Goal: Information Seeking & Learning: Learn about a topic

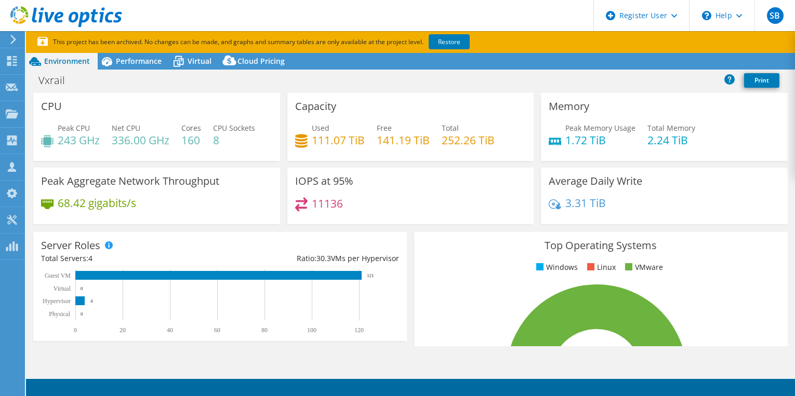
select select "[GEOGRAPHIC_DATA]"
select select "CAD"
click at [141, 62] on span "Performance" at bounding box center [139, 61] width 46 height 10
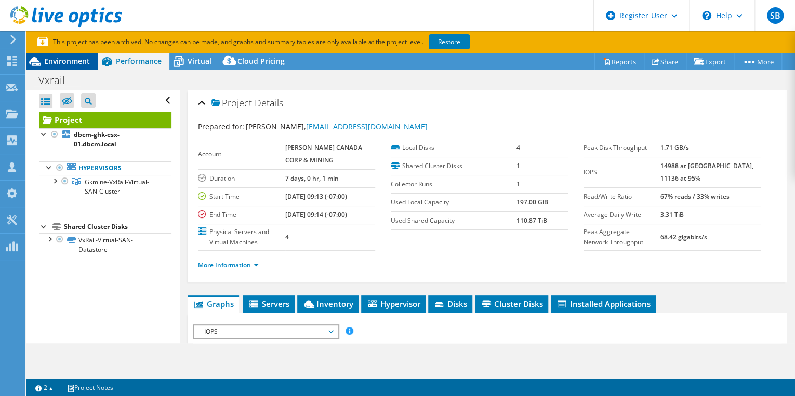
click at [78, 62] on span "Environment" at bounding box center [67, 61] width 46 height 10
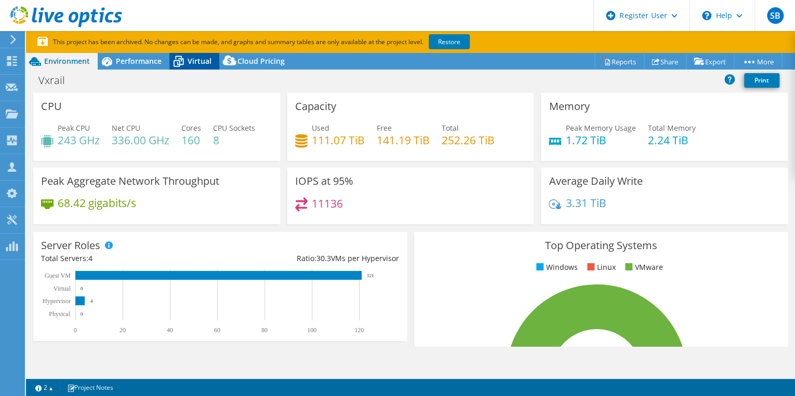
click at [194, 60] on span "Virtual" at bounding box center [200, 61] width 24 height 10
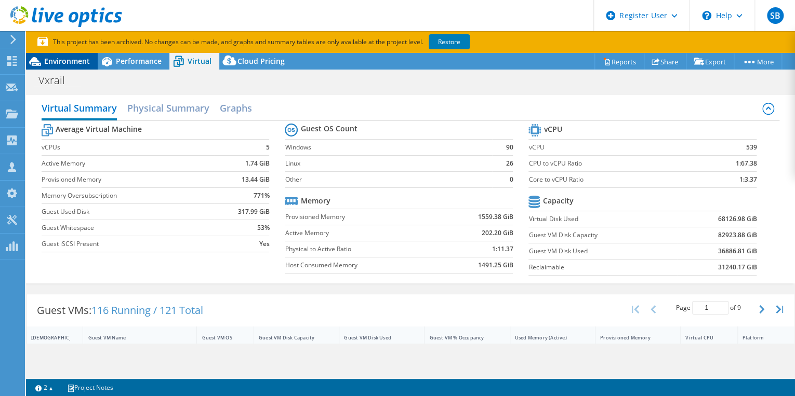
click at [58, 56] on span "Environment" at bounding box center [67, 61] width 46 height 10
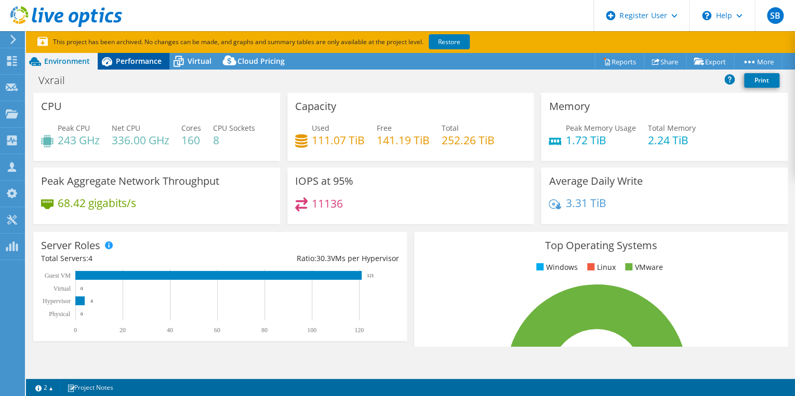
click at [146, 64] on span "Performance" at bounding box center [139, 61] width 46 height 10
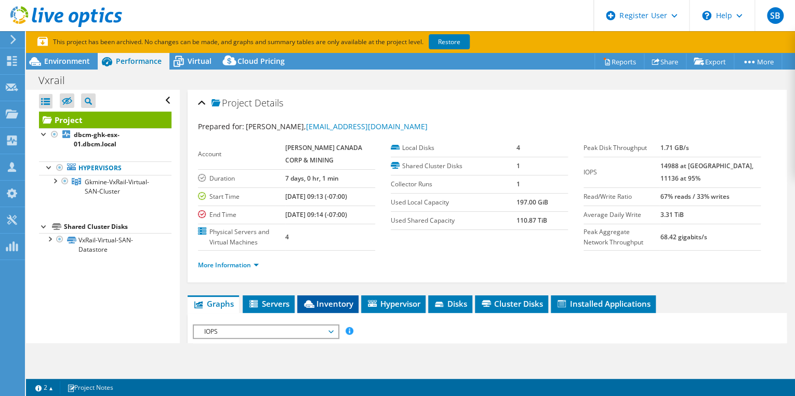
click at [343, 307] on li "Inventory" at bounding box center [327, 305] width 61 height 18
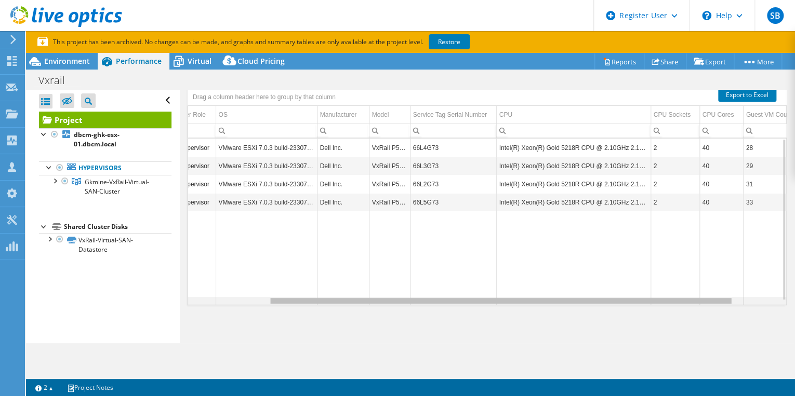
scroll to position [0, 129]
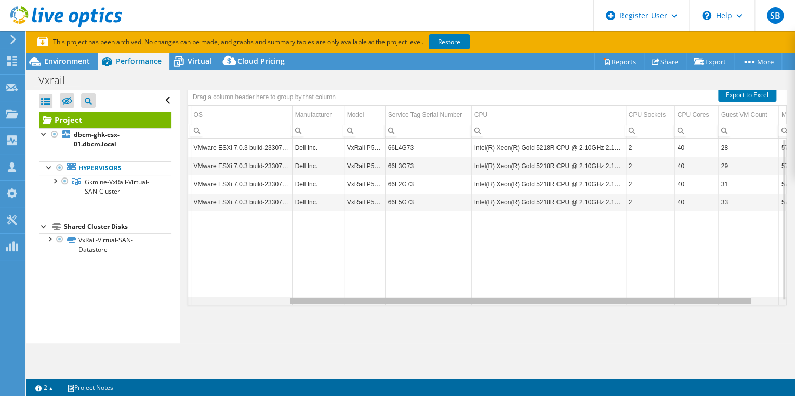
drag, startPoint x: 617, startPoint y: 300, endPoint x: 724, endPoint y: 297, distance: 107.1
click at [724, 297] on body "SB Dell User [PERSON_NAME] [PERSON_NAME][EMAIL_ADDRESS][PERSON_NAME][DOMAIN_NAM…" at bounding box center [397, 198] width 795 height 396
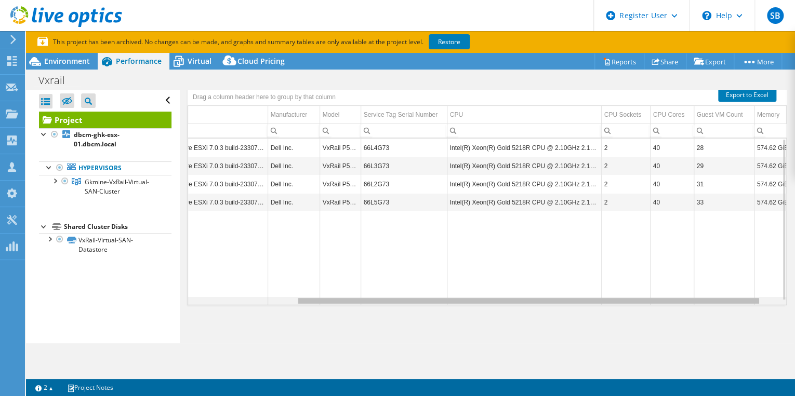
scroll to position [0, 164]
drag, startPoint x: 724, startPoint y: 297, endPoint x: 768, endPoint y: 300, distance: 43.8
click at [768, 300] on body "SB Dell User [PERSON_NAME] [PERSON_NAME][EMAIL_ADDRESS][PERSON_NAME][DOMAIN_NAM…" at bounding box center [397, 198] width 795 height 396
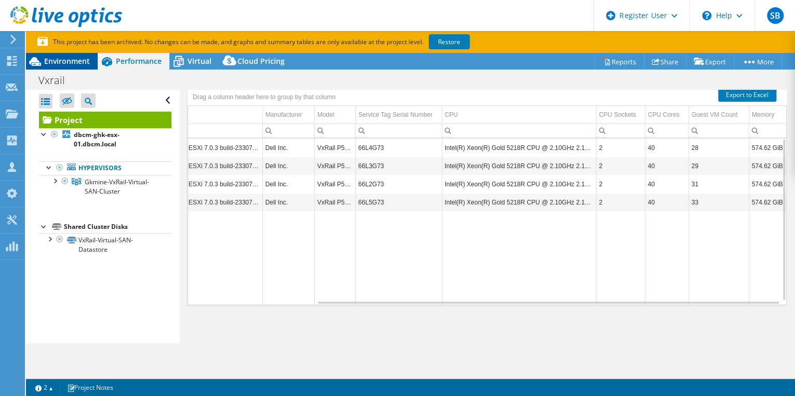
click at [58, 59] on span "Environment" at bounding box center [67, 61] width 46 height 10
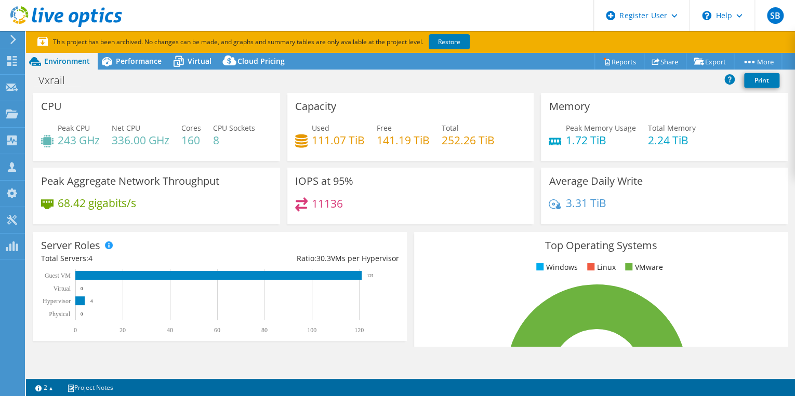
click at [143, 151] on div "Peak CPU 243 GHz Net CPU 336.00 GHz Cores 160 CPU Sockets 8" at bounding box center [156, 140] width 231 height 34
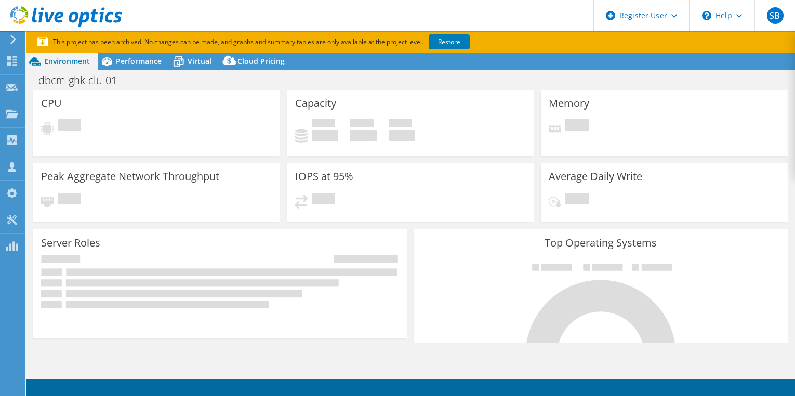
select select "USD"
select select "[GEOGRAPHIC_DATA]"
select select "CAD"
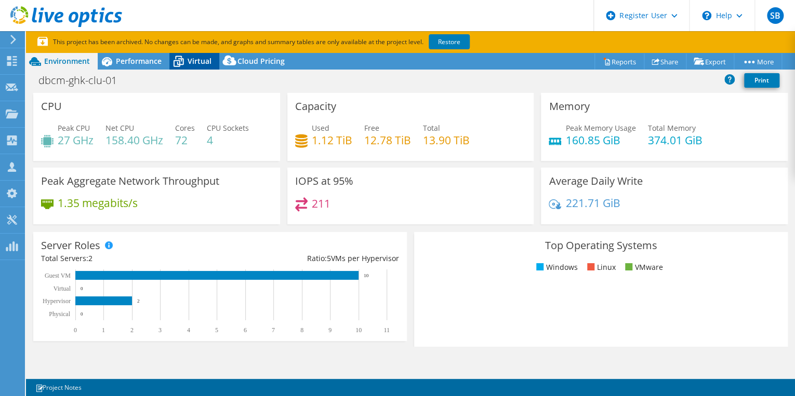
click at [199, 65] on span "Virtual" at bounding box center [200, 61] width 24 height 10
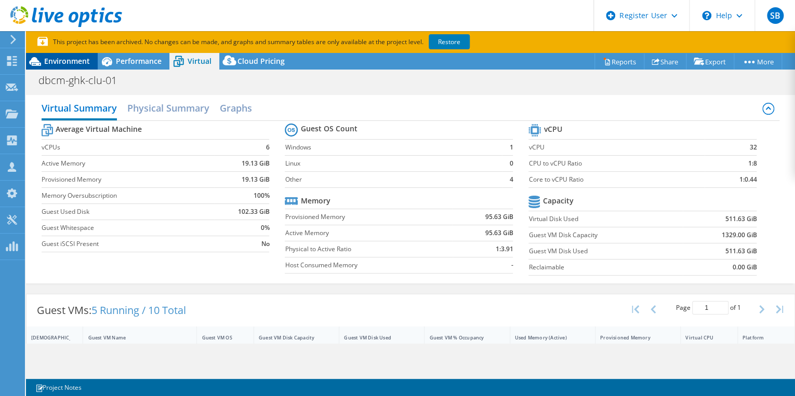
click at [79, 60] on span "Environment" at bounding box center [67, 61] width 46 height 10
